Goal: Information Seeking & Learning: Learn about a topic

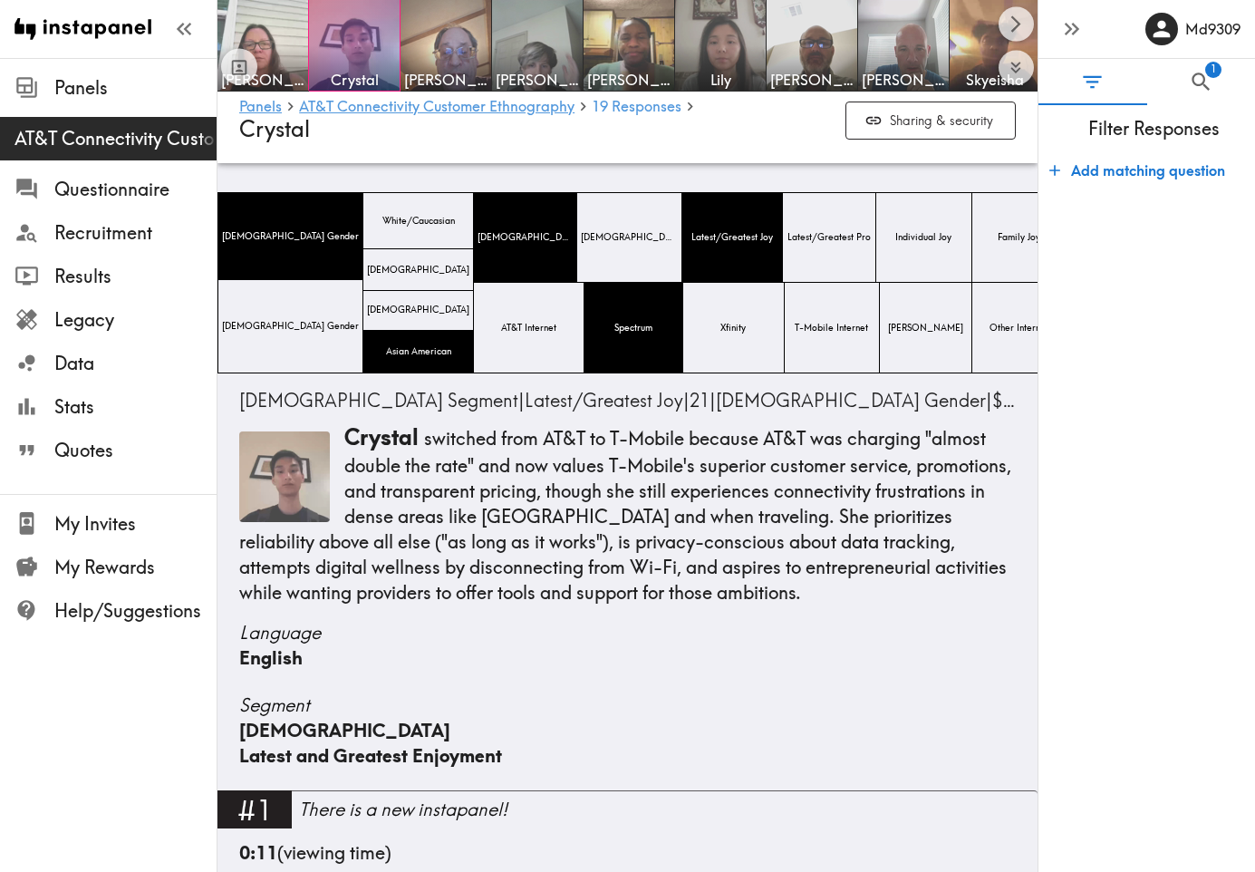
scroll to position [7301, 0]
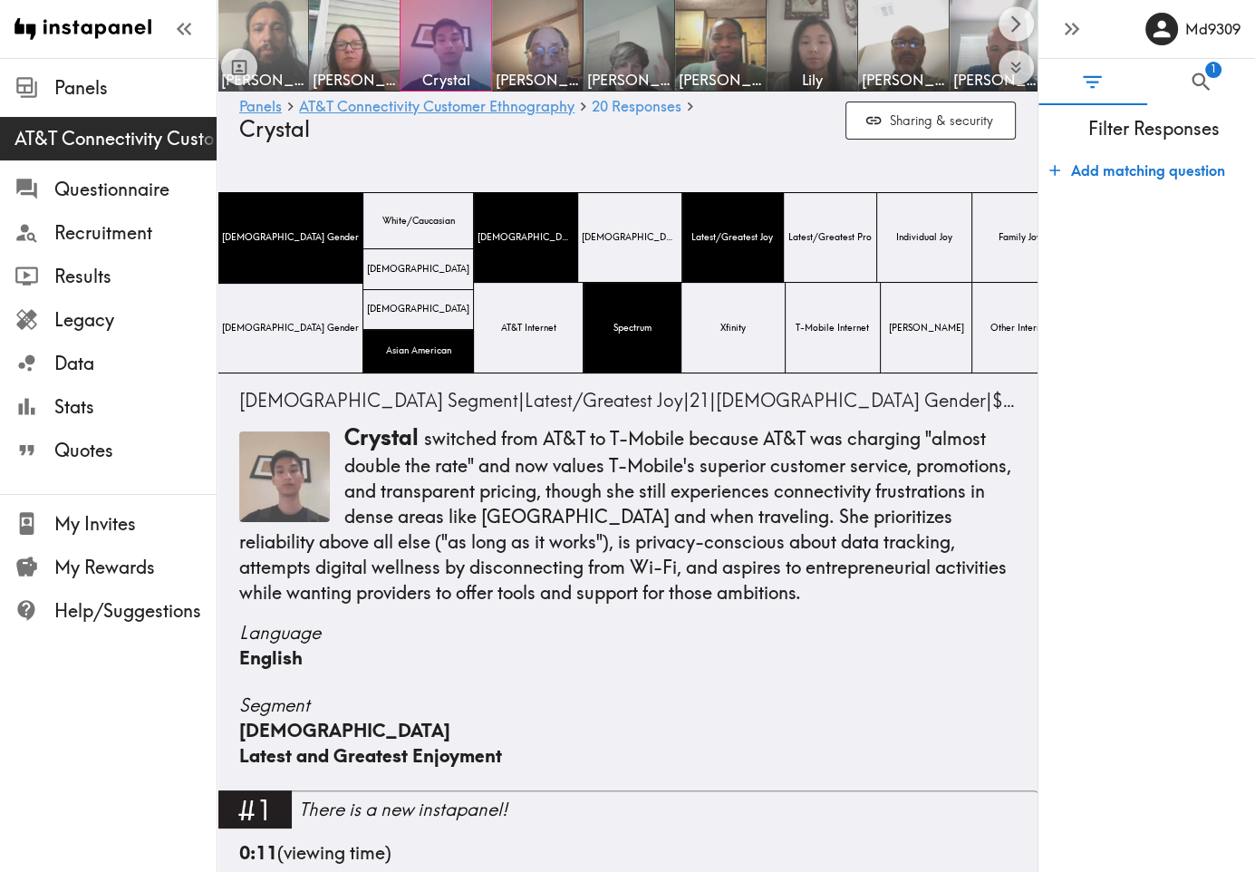
click at [296, 18] on img at bounding box center [263, 45] width 95 height 95
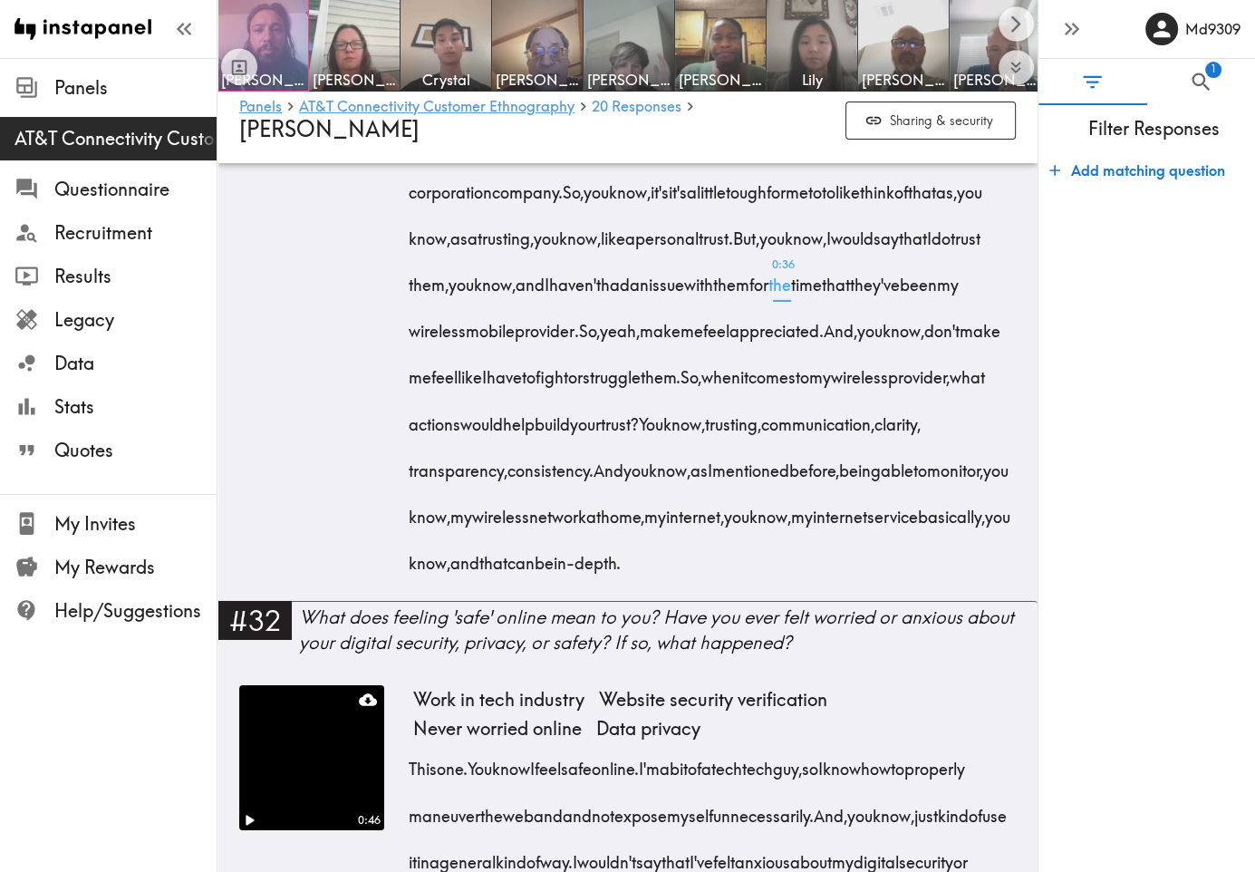
scroll to position [5436, 0]
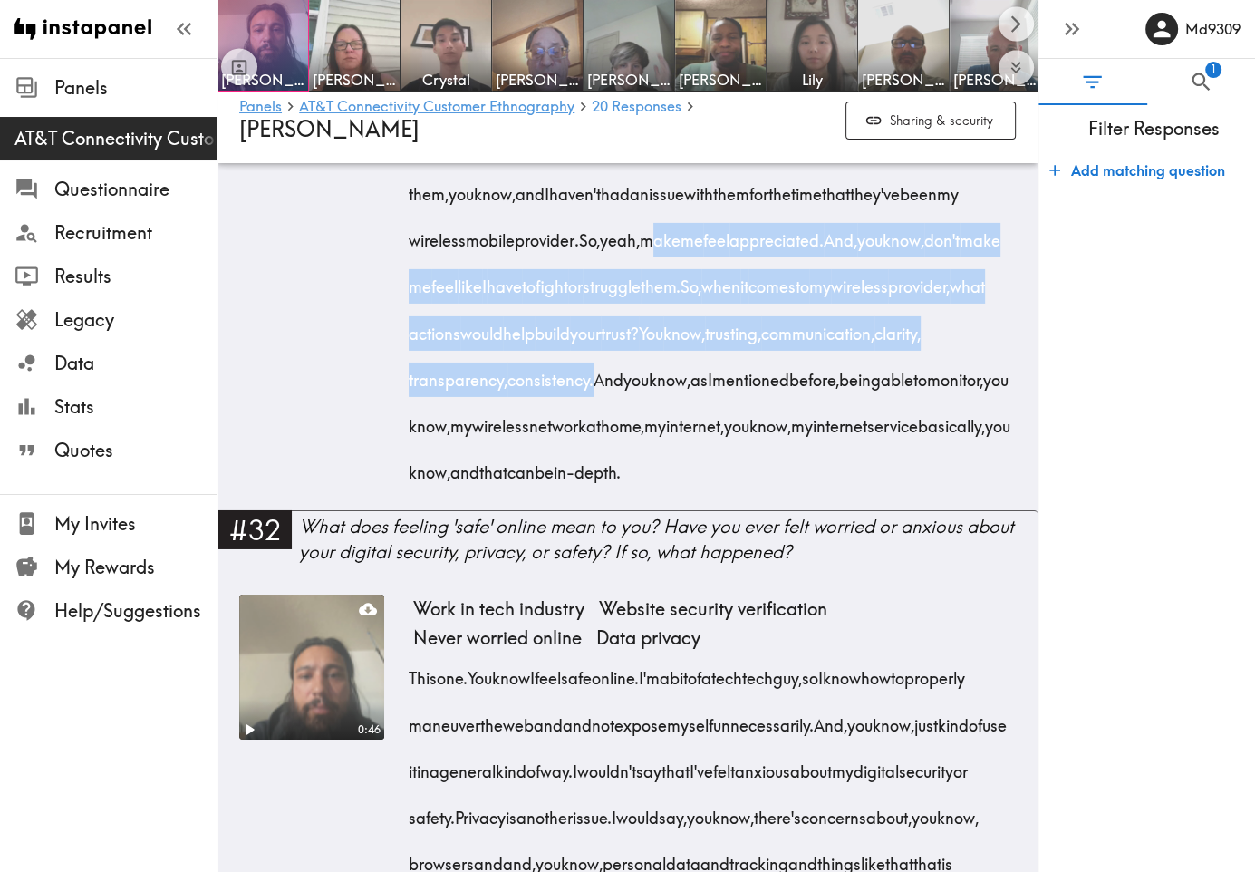
drag, startPoint x: 551, startPoint y: 421, endPoint x: 768, endPoint y: 570, distance: 263.4
click at [768, 489] on div "So I'll put out my wireless provider T-Mobile. T-Mobile Tuesdays, which is a cu…" at bounding box center [714, 211] width 602 height 556
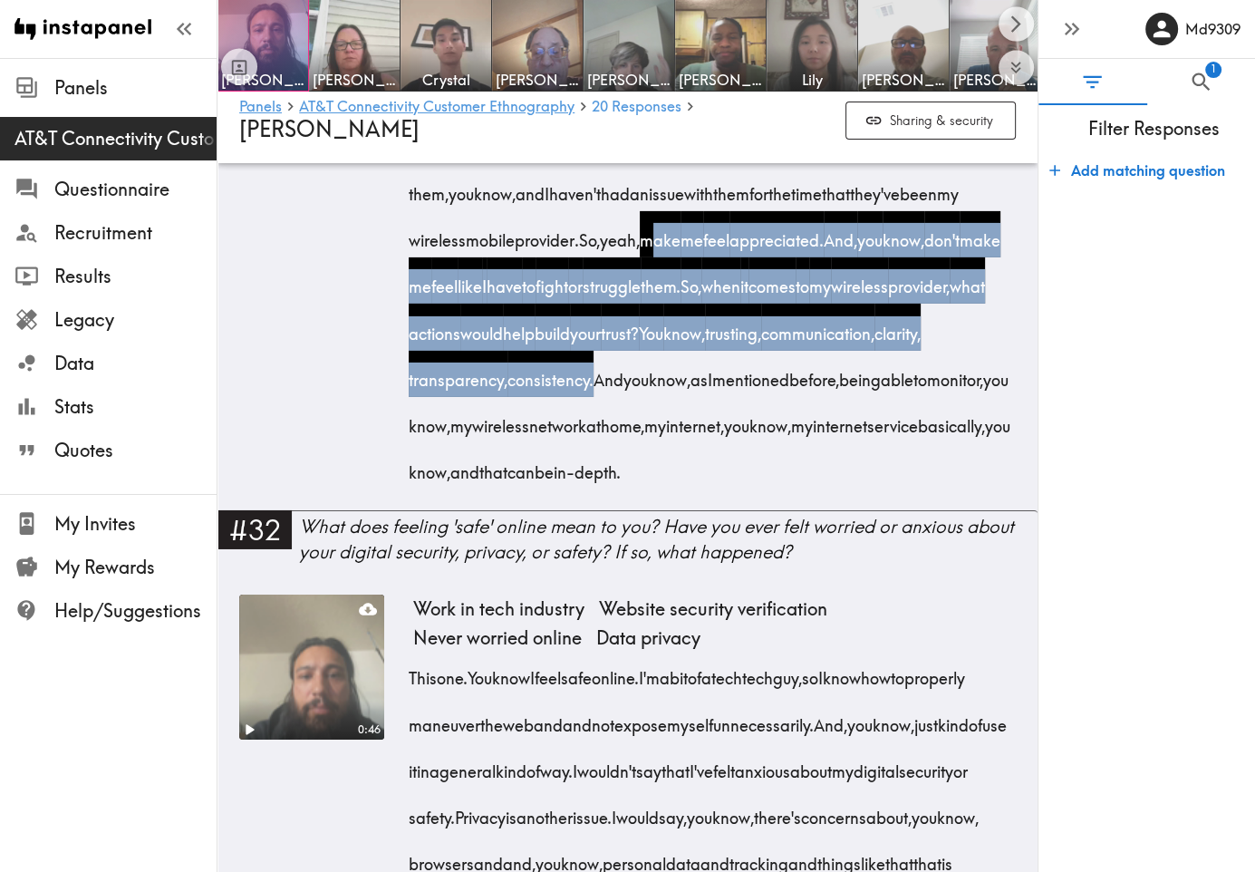
copy div "make me feel appreciated. And, you know, don't make me feel like I have to figh…"
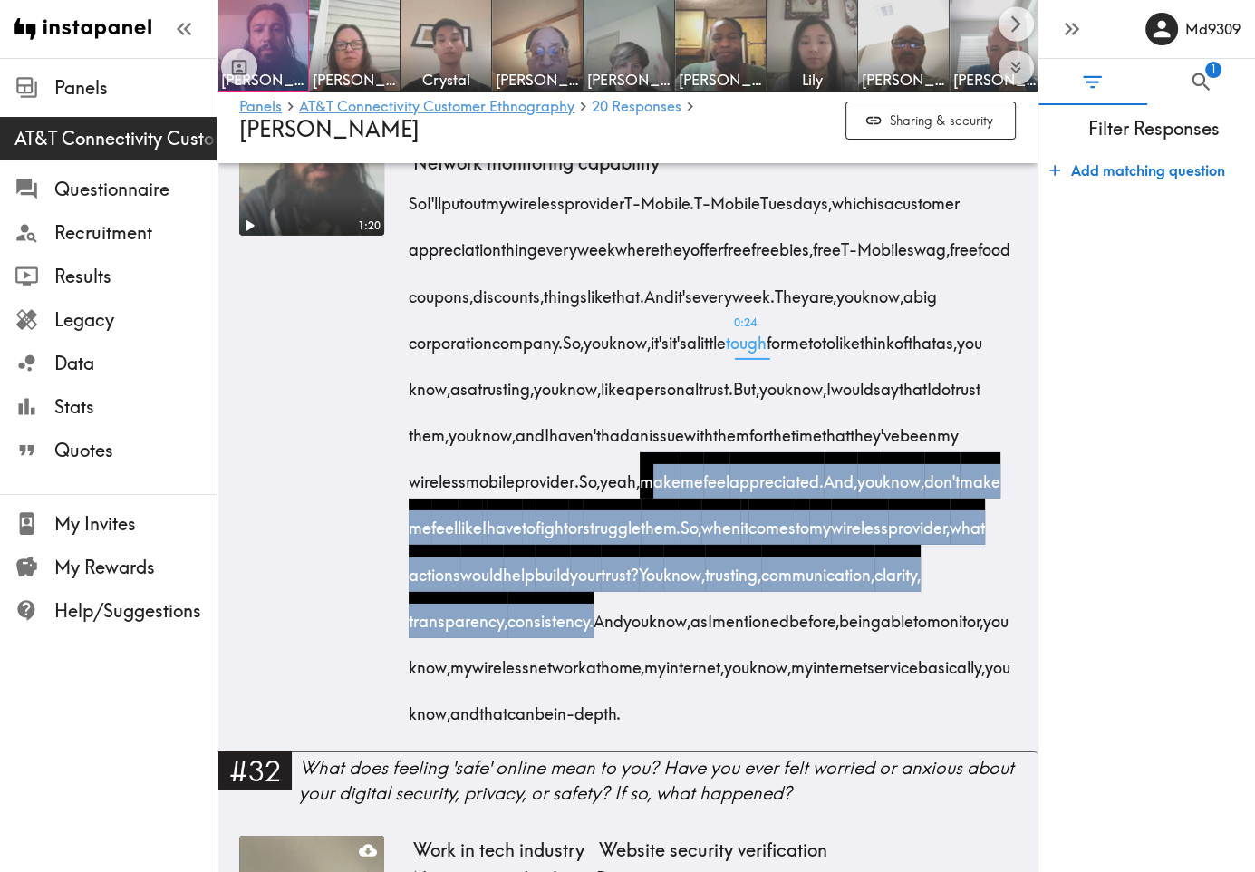
scroll to position [5164, 0]
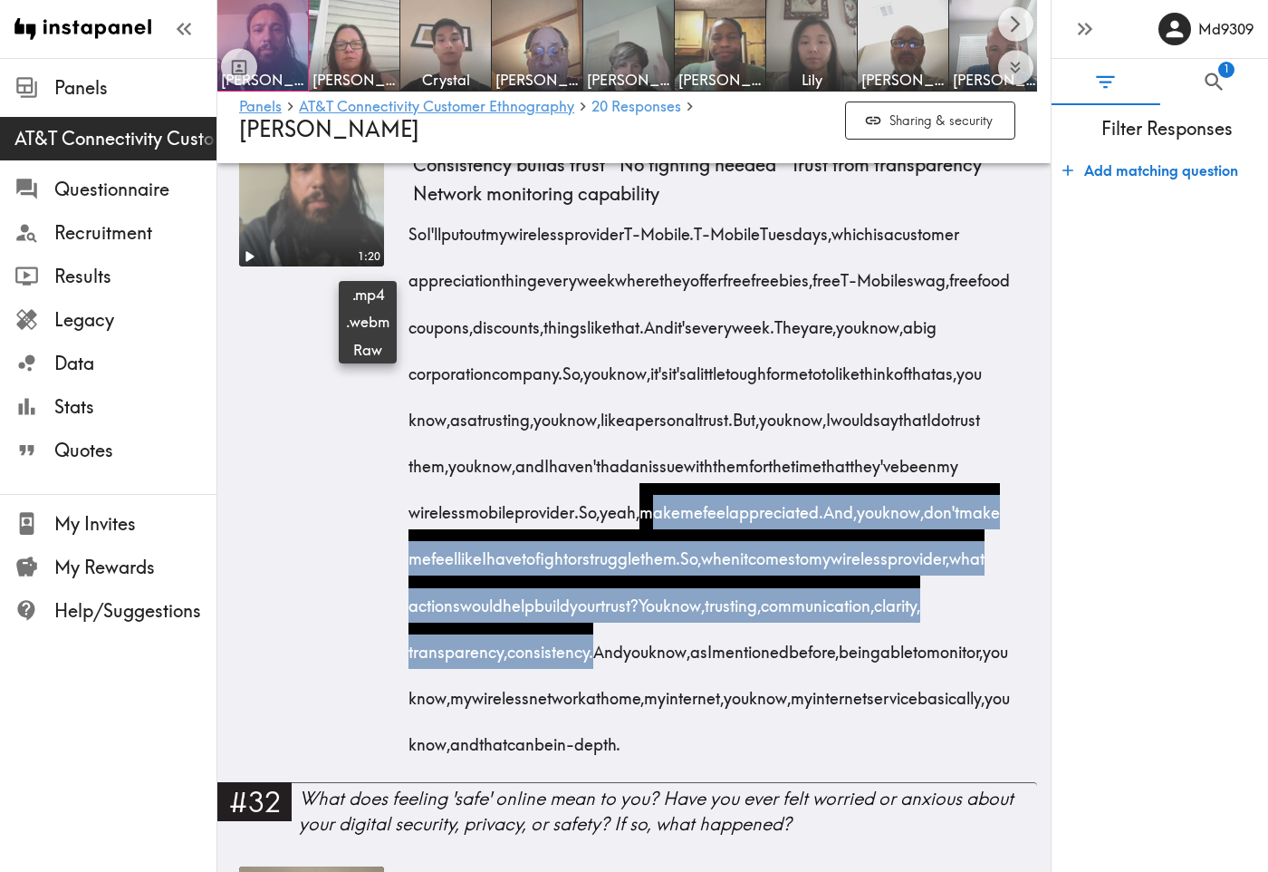
click at [359, 145] on icon at bounding box center [368, 136] width 18 height 18
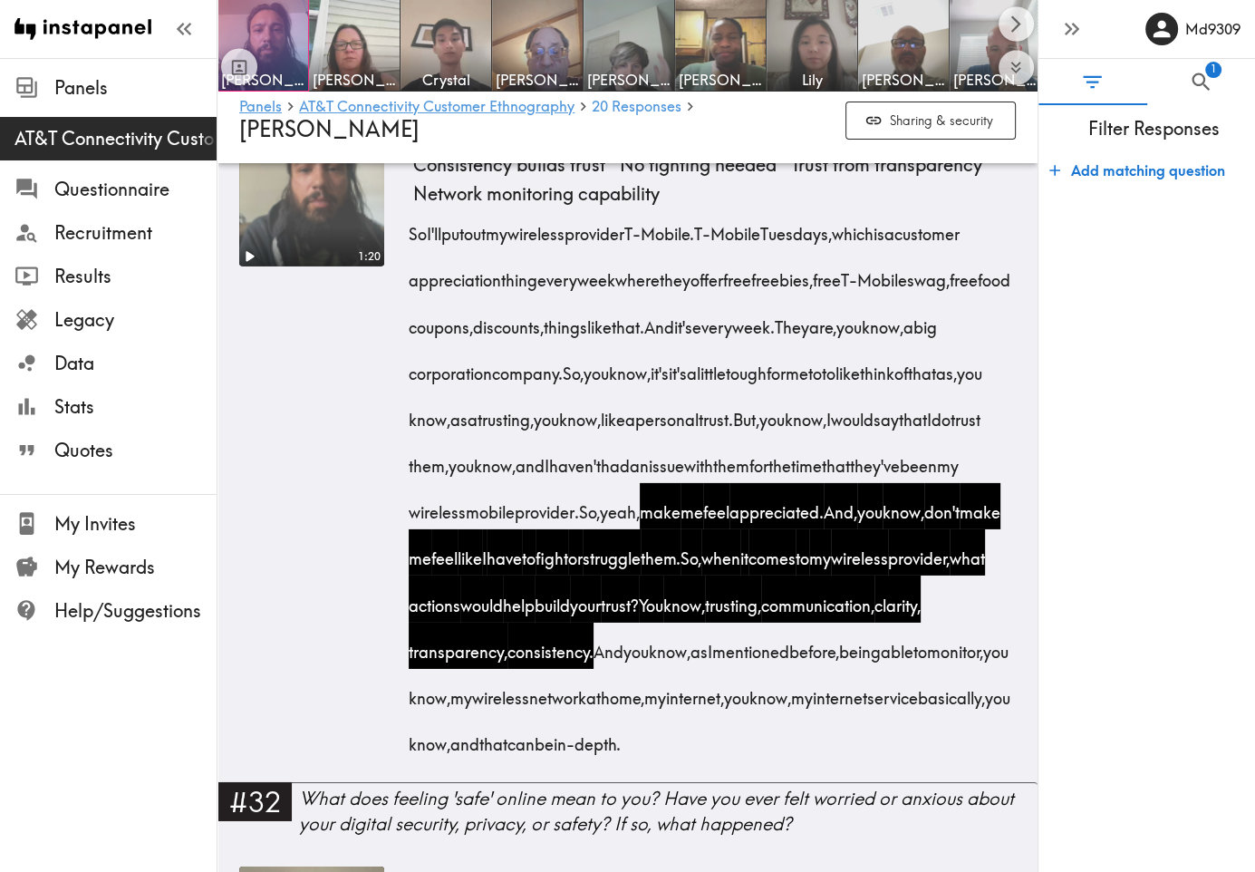
click at [1172, 776] on form "Add matching question" at bounding box center [1146, 504] width 217 height 719
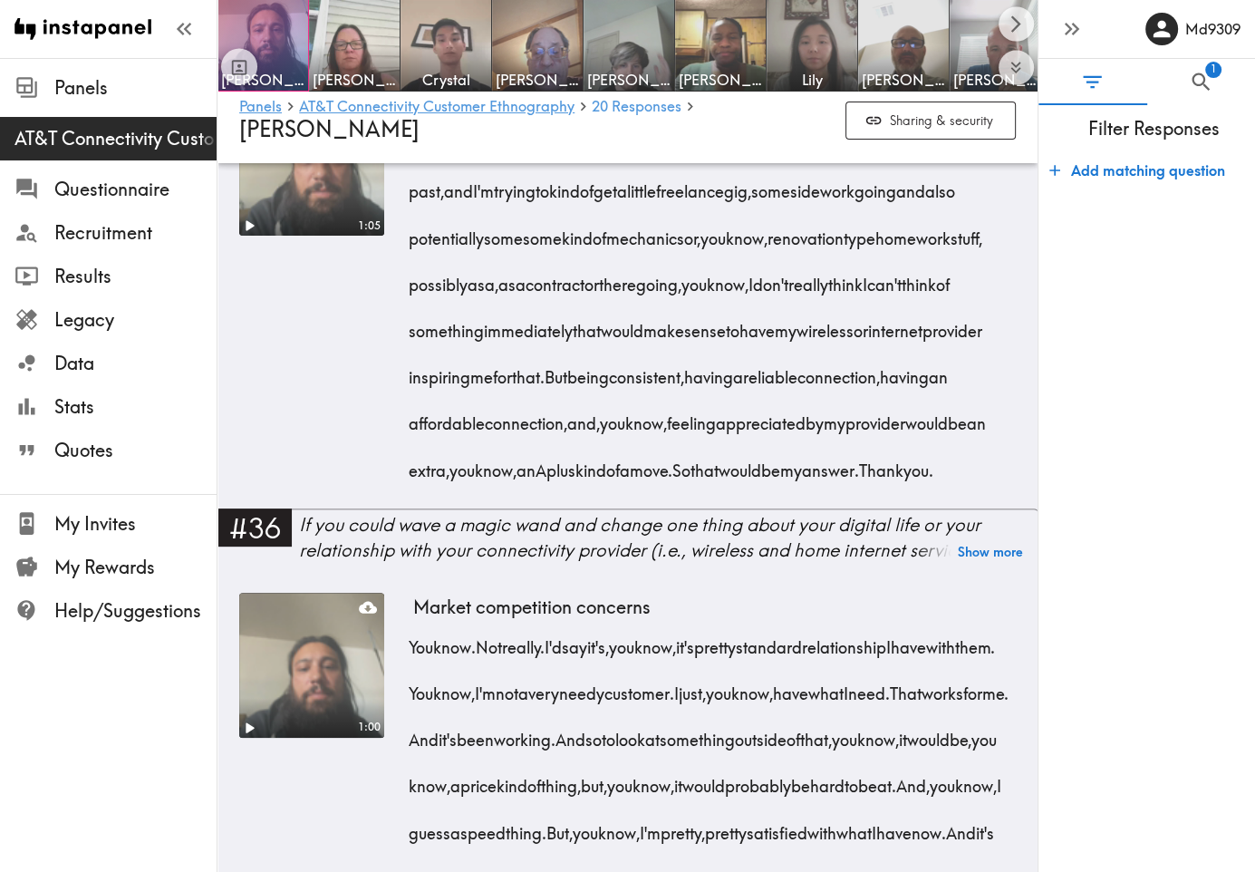
scroll to position [6704, 0]
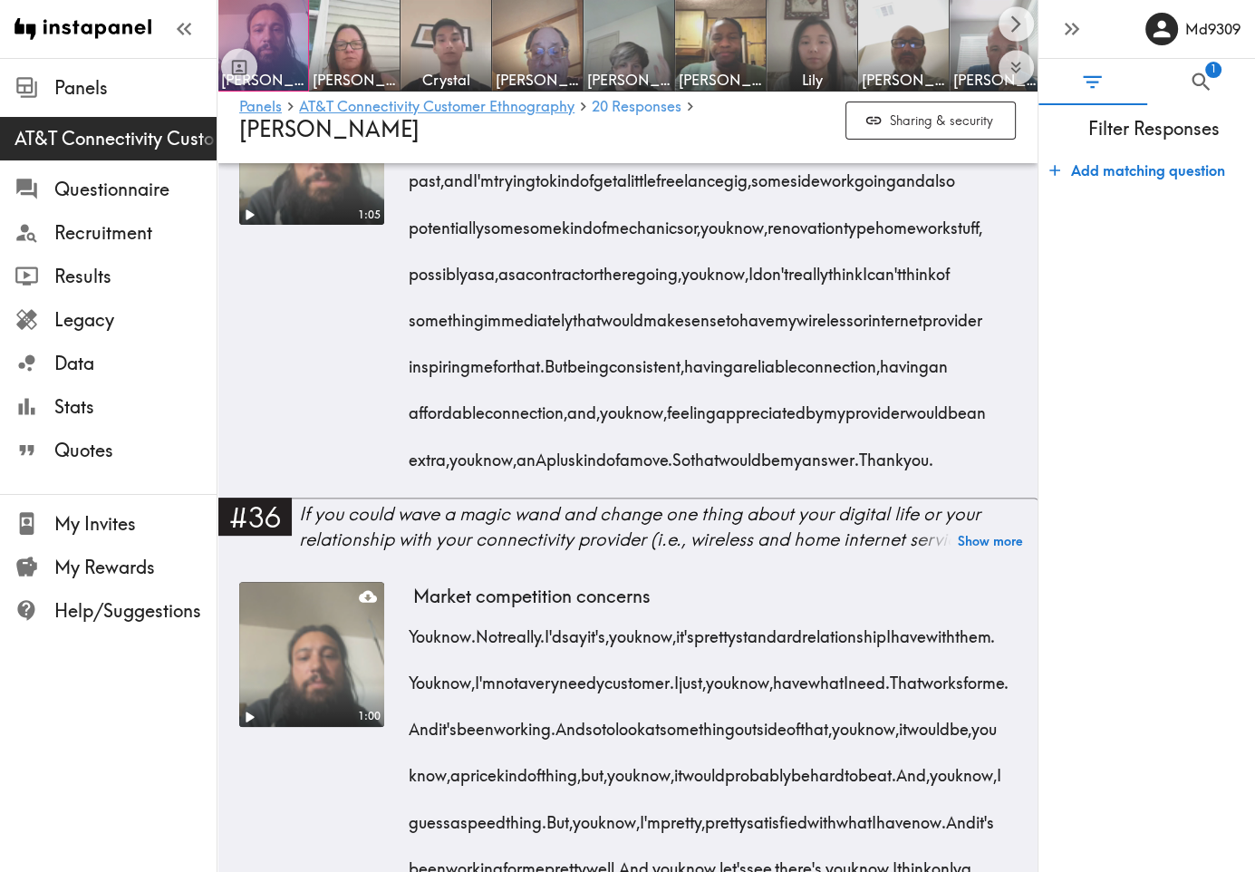
click at [1137, 488] on form "Add matching question" at bounding box center [1146, 504] width 217 height 719
click at [1058, 461] on form "Add matching question" at bounding box center [1146, 504] width 217 height 719
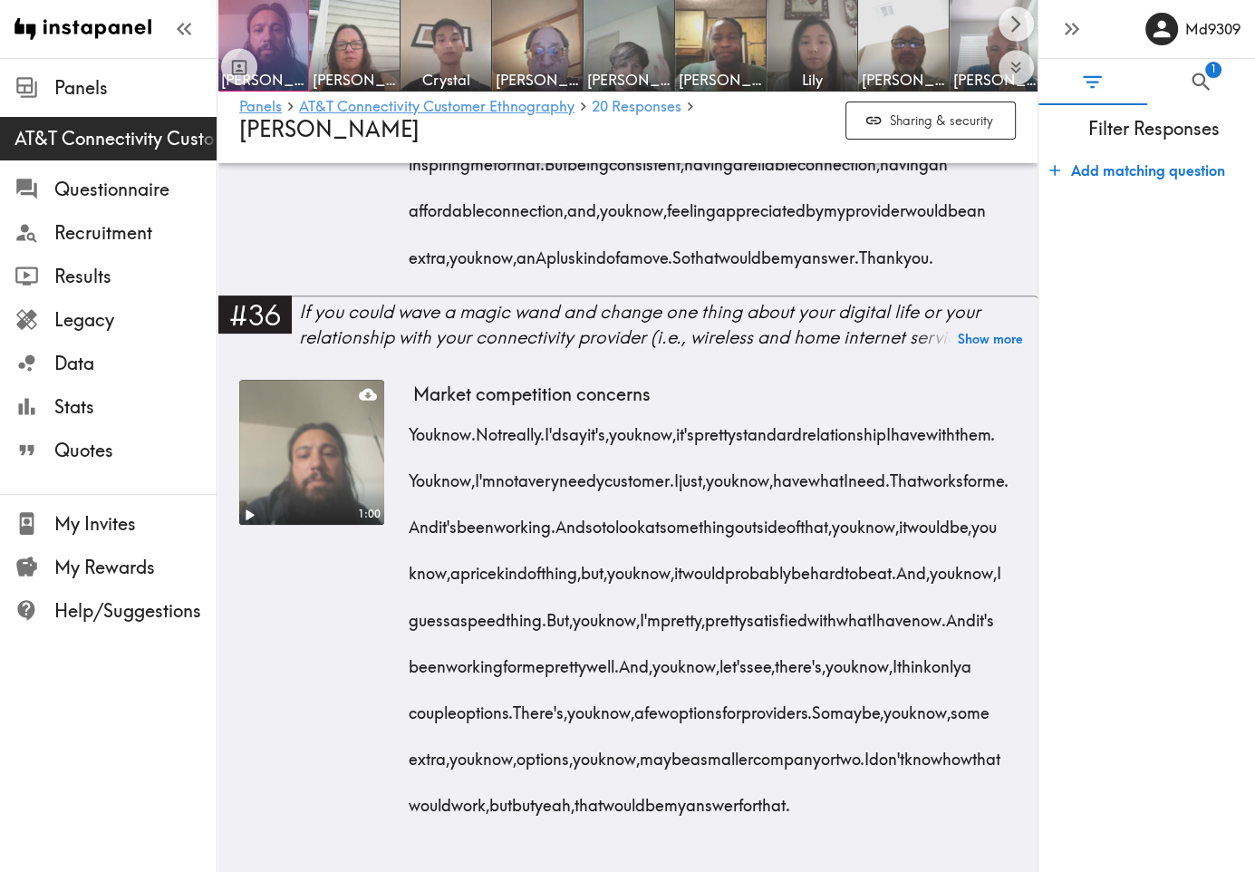
scroll to position [7333, 0]
click at [1142, 631] on form "Add matching question" at bounding box center [1146, 504] width 217 height 719
click at [441, 64] on img at bounding box center [446, 45] width 95 height 95
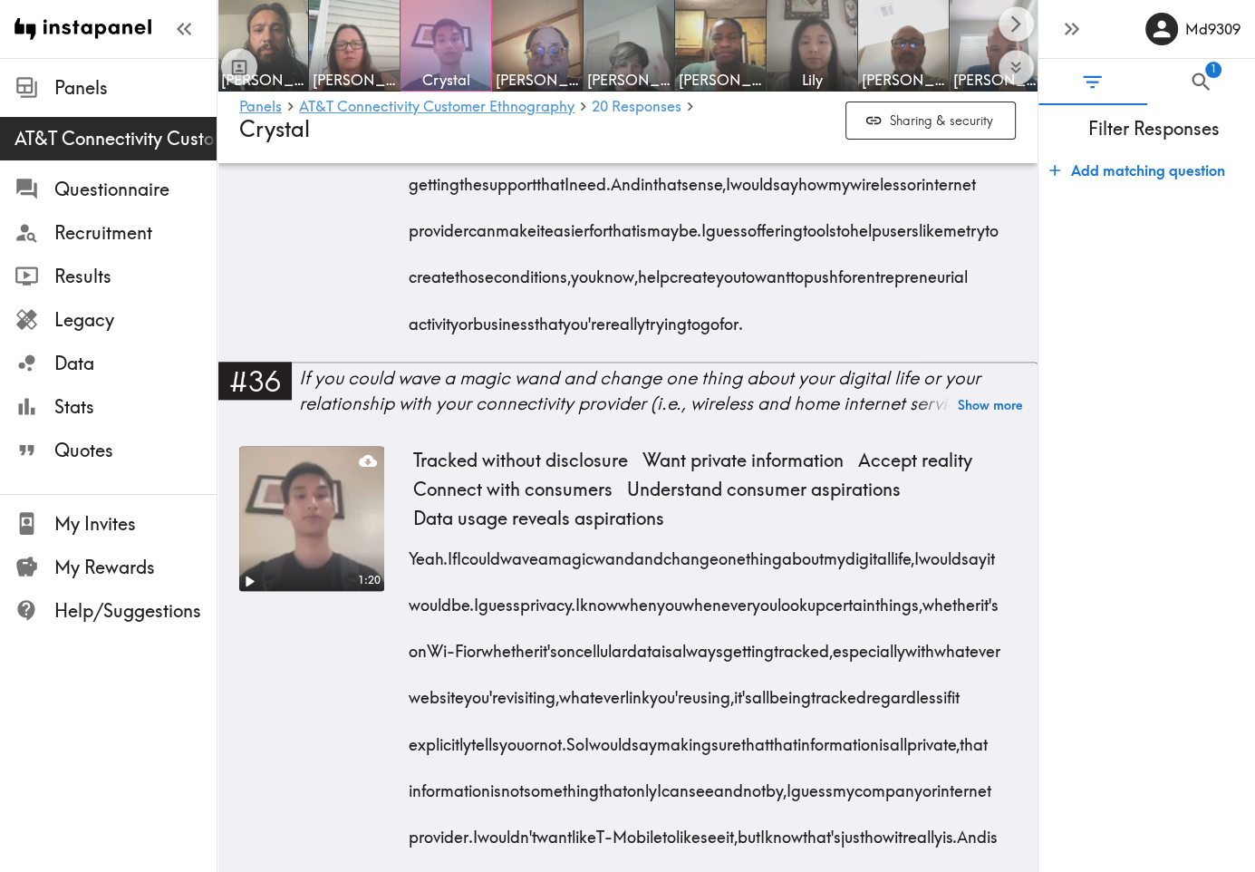
scroll to position [8335, 0]
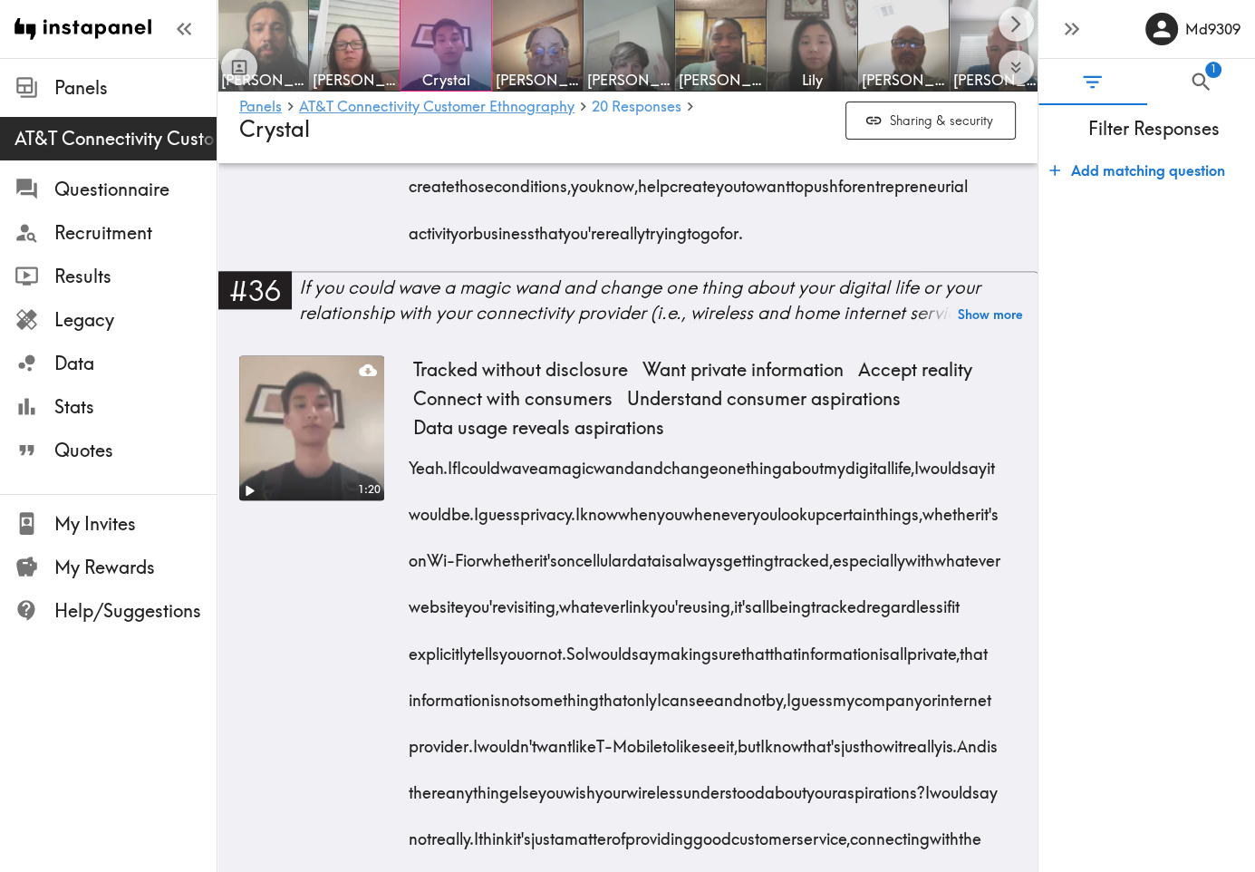
click at [290, 32] on img at bounding box center [263, 45] width 95 height 95
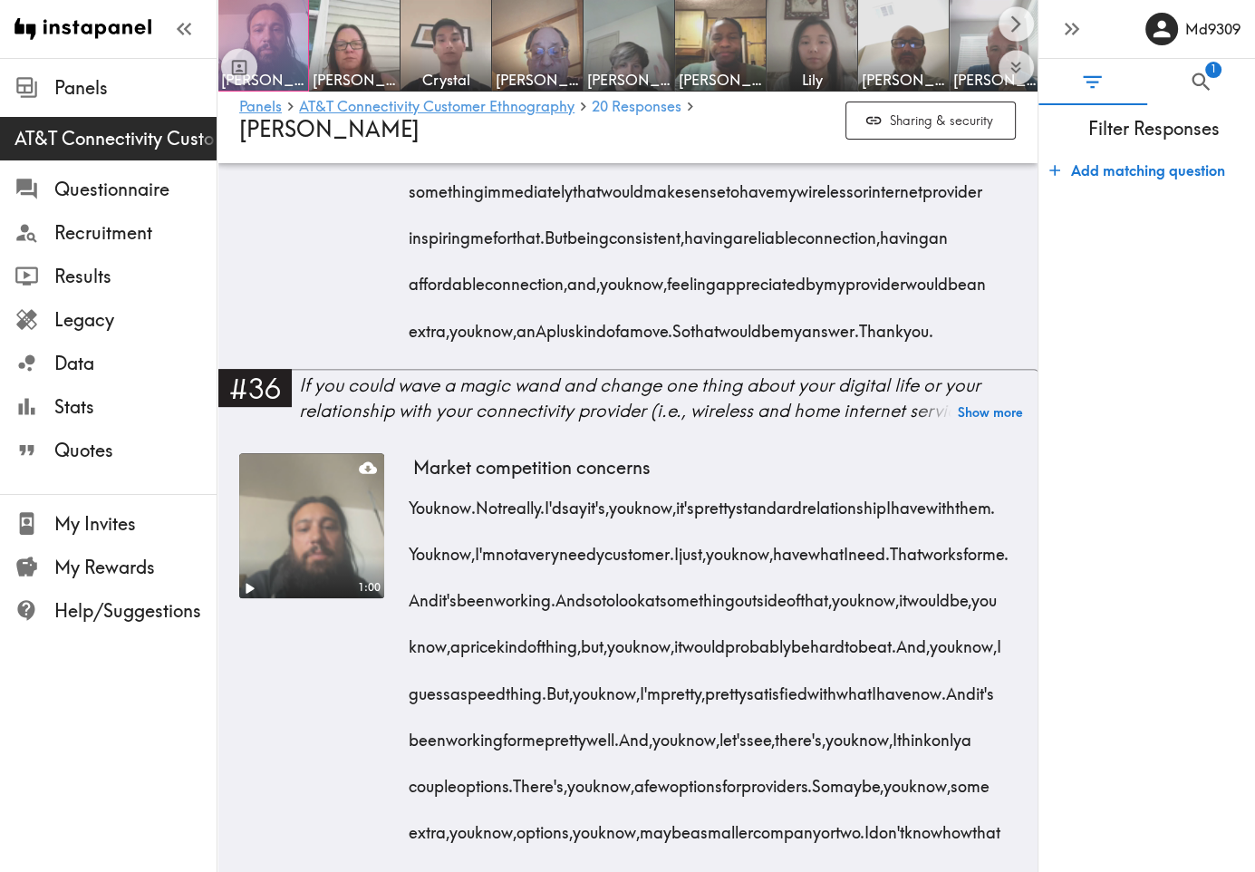
scroll to position [6790, 0]
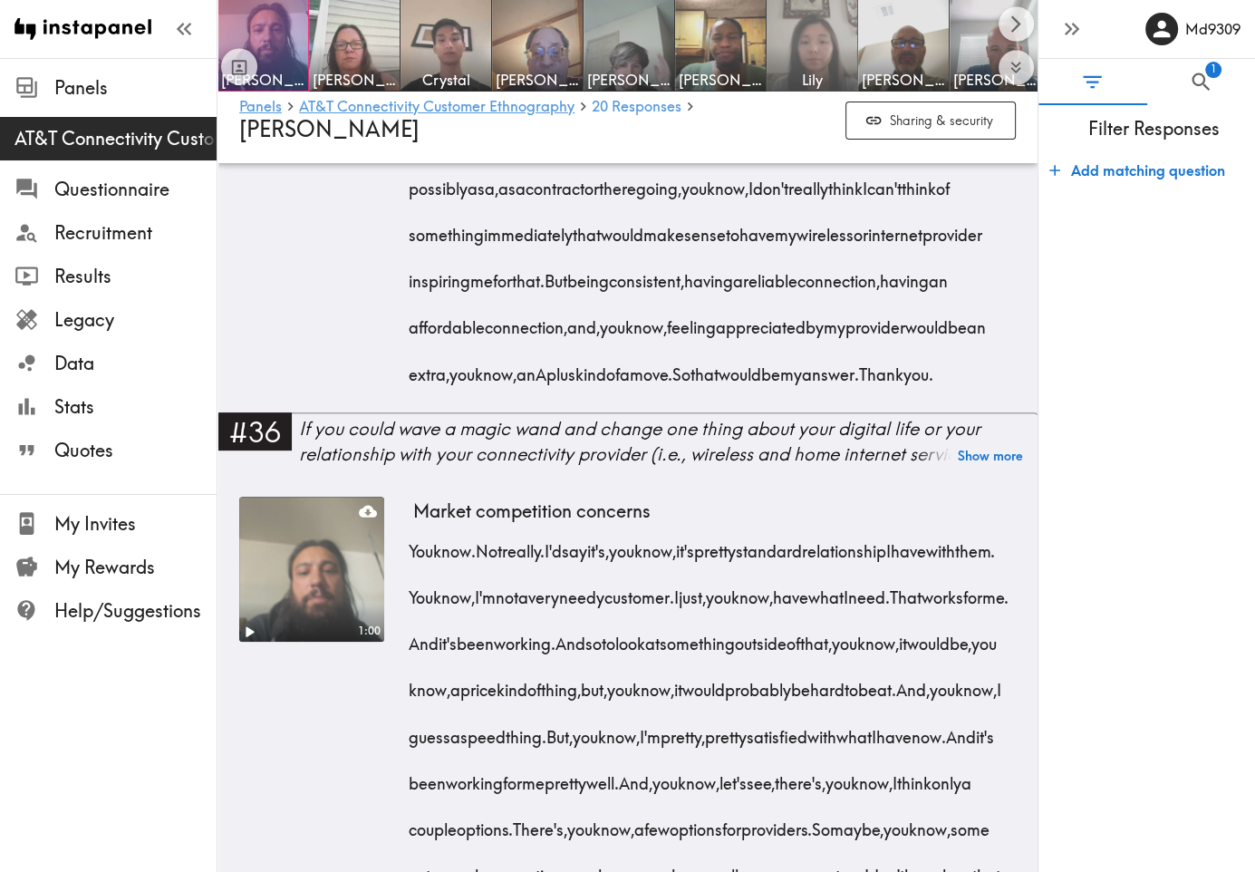
click at [819, 23] on img at bounding box center [812, 45] width 95 height 95
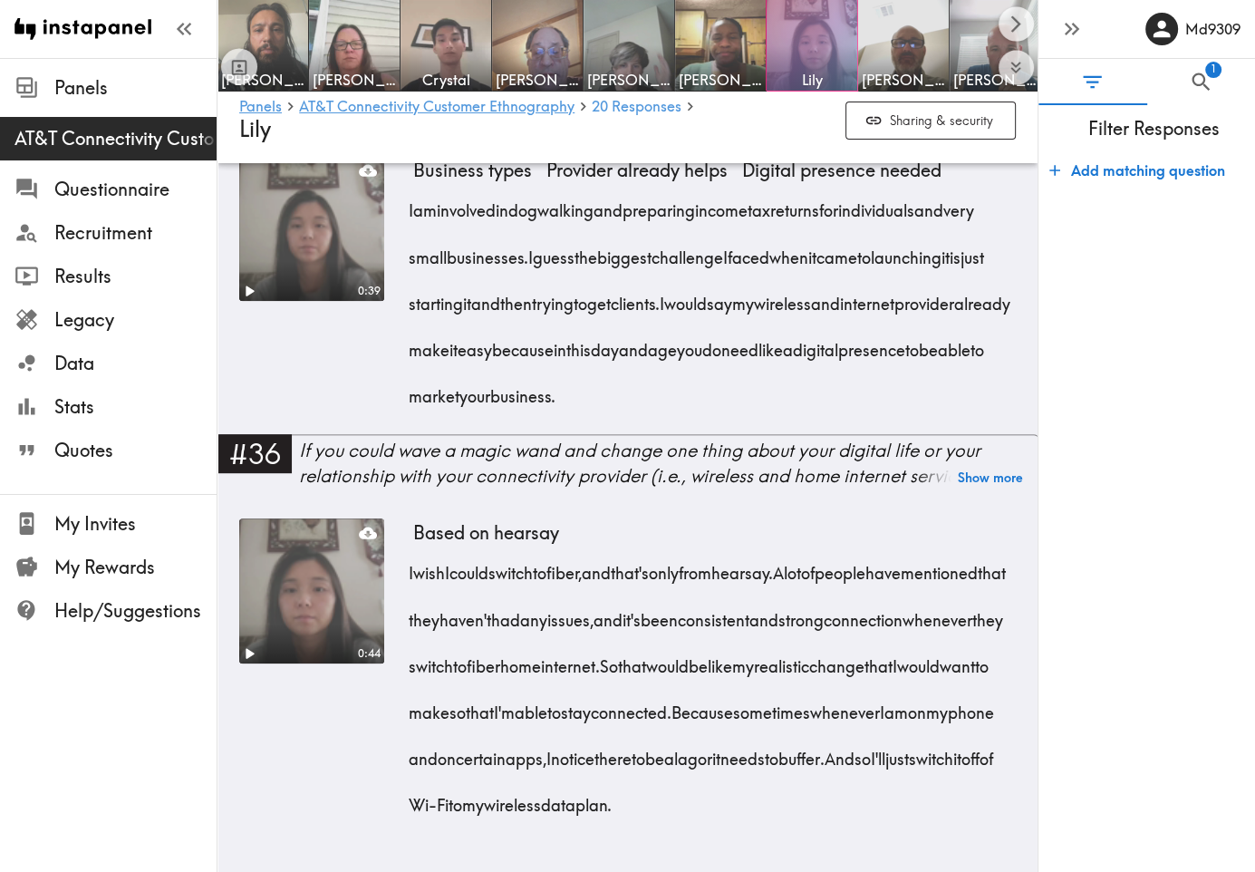
scroll to position [7248, 0]
